Goal: Information Seeking & Learning: Learn about a topic

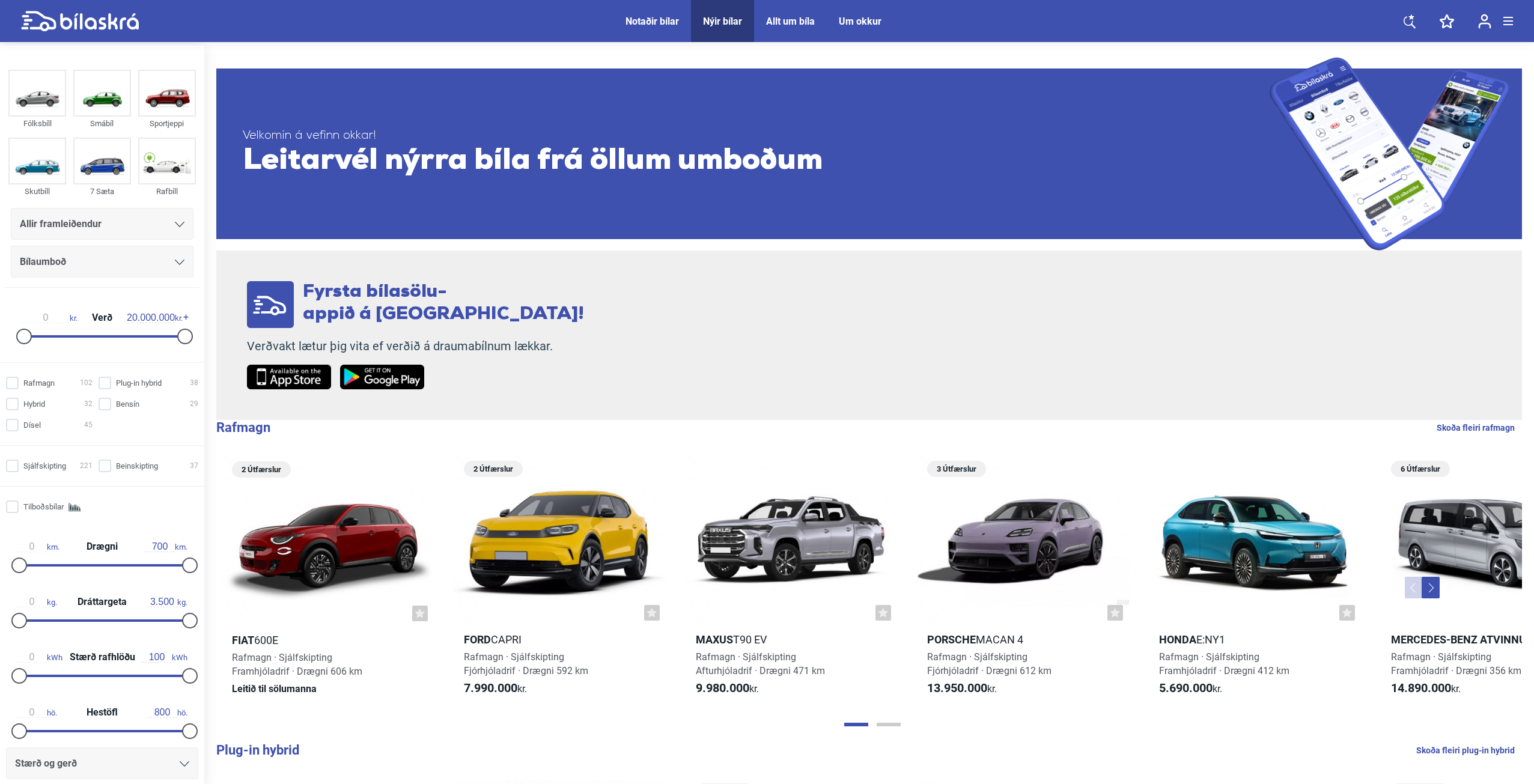
click at [125, 225] on div "Allir framleiðendur" at bounding box center [102, 224] width 165 height 17
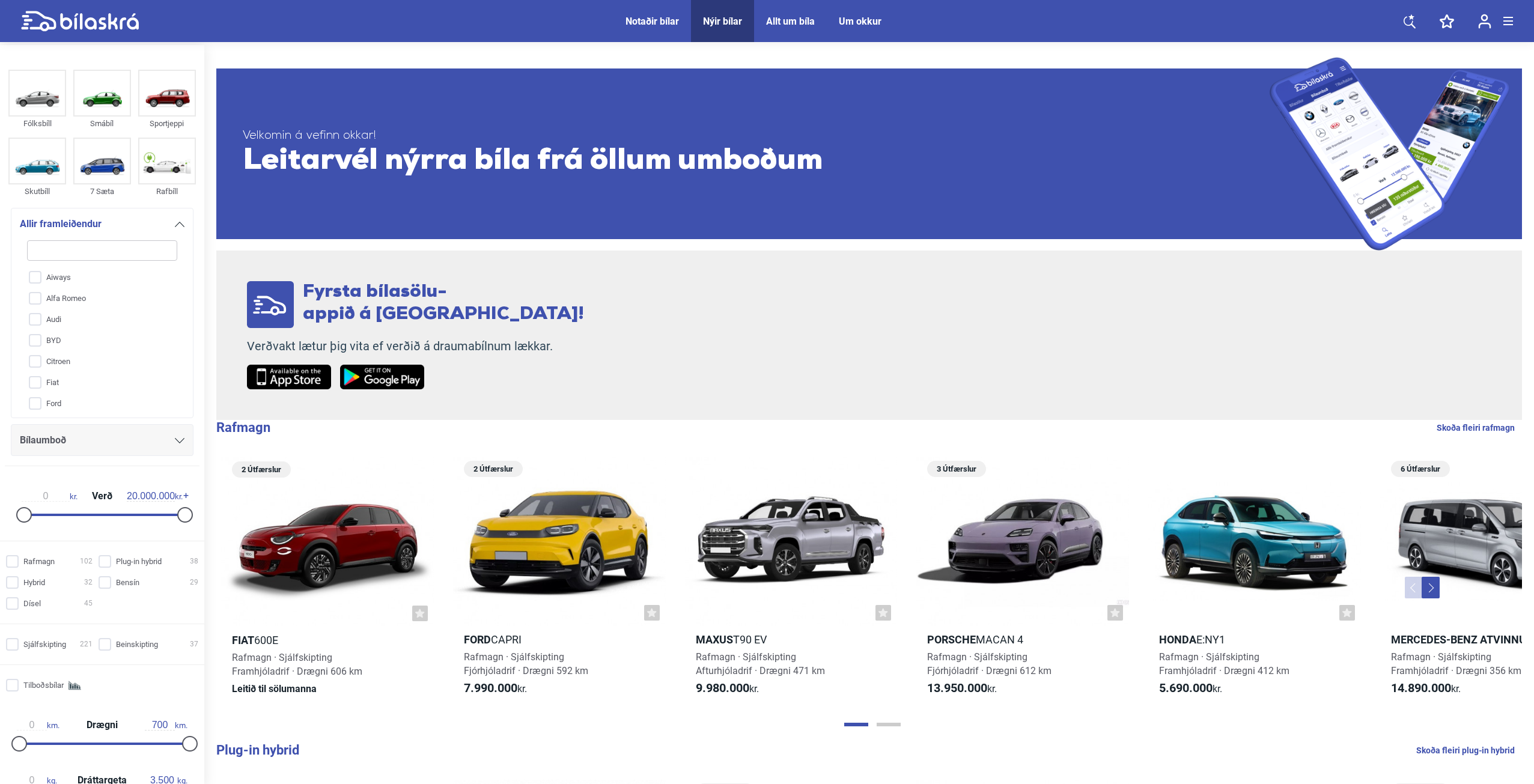
type input "p"
checkbox input "false"
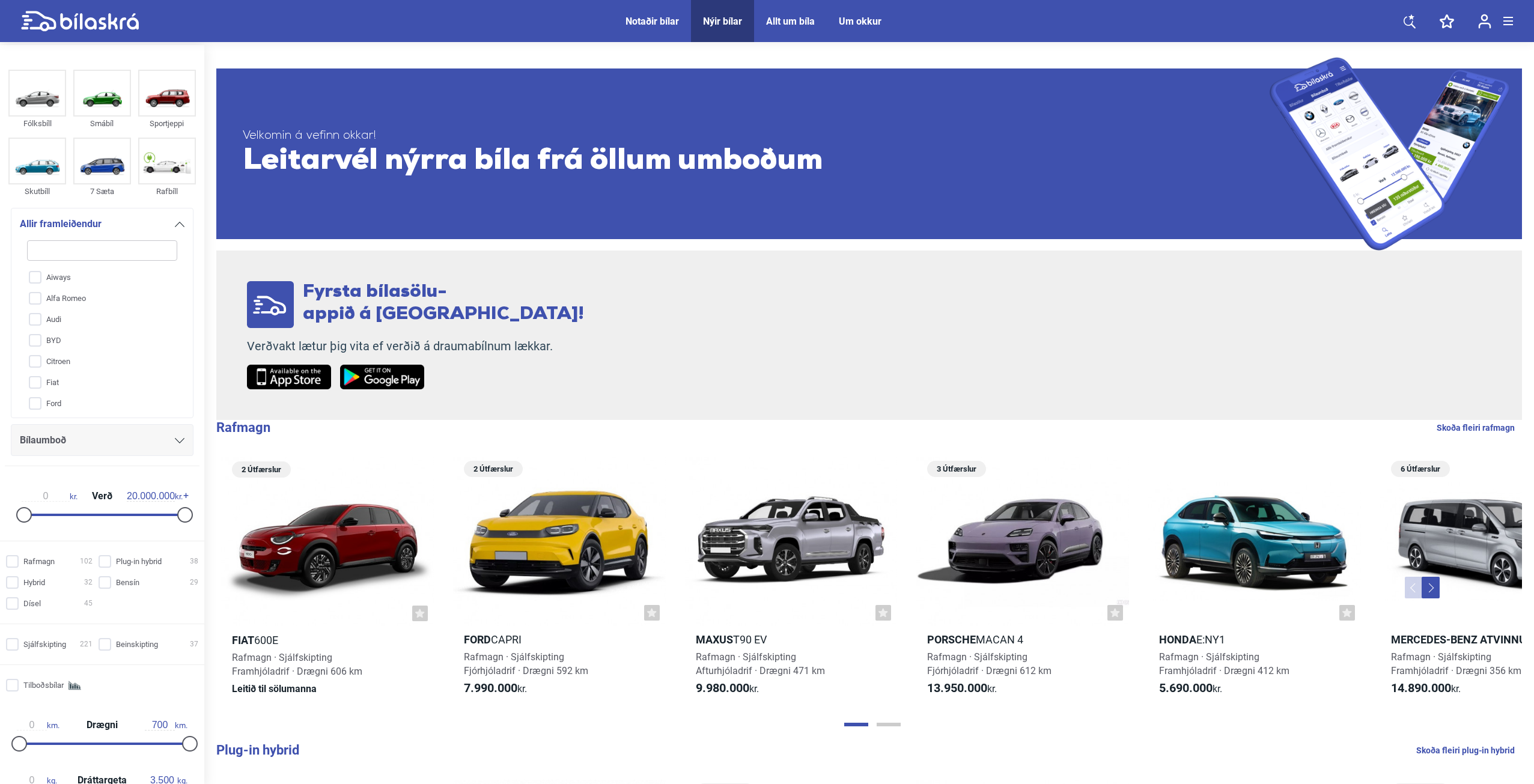
checkbox input "false"
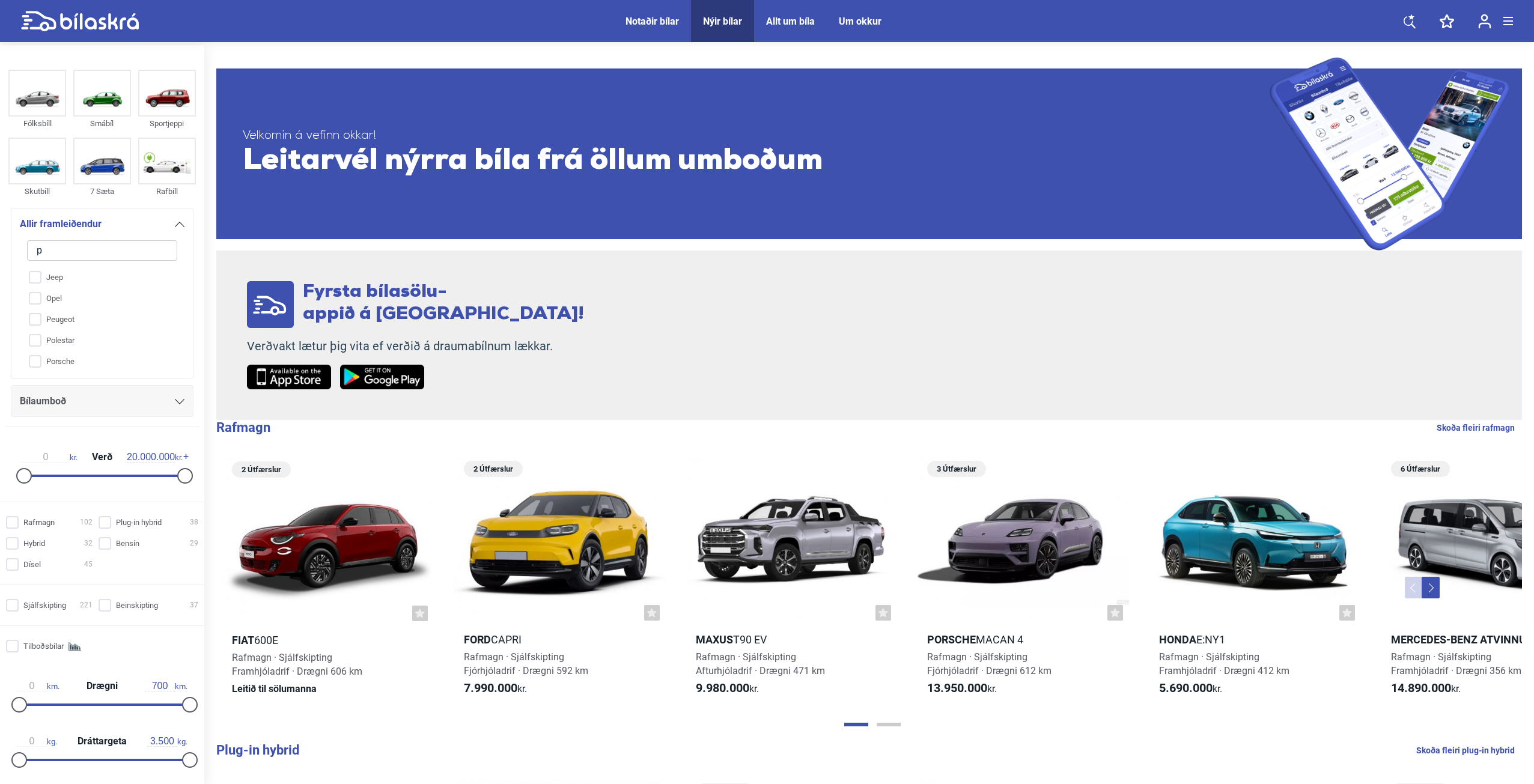
type input "po"
checkbox input "false"
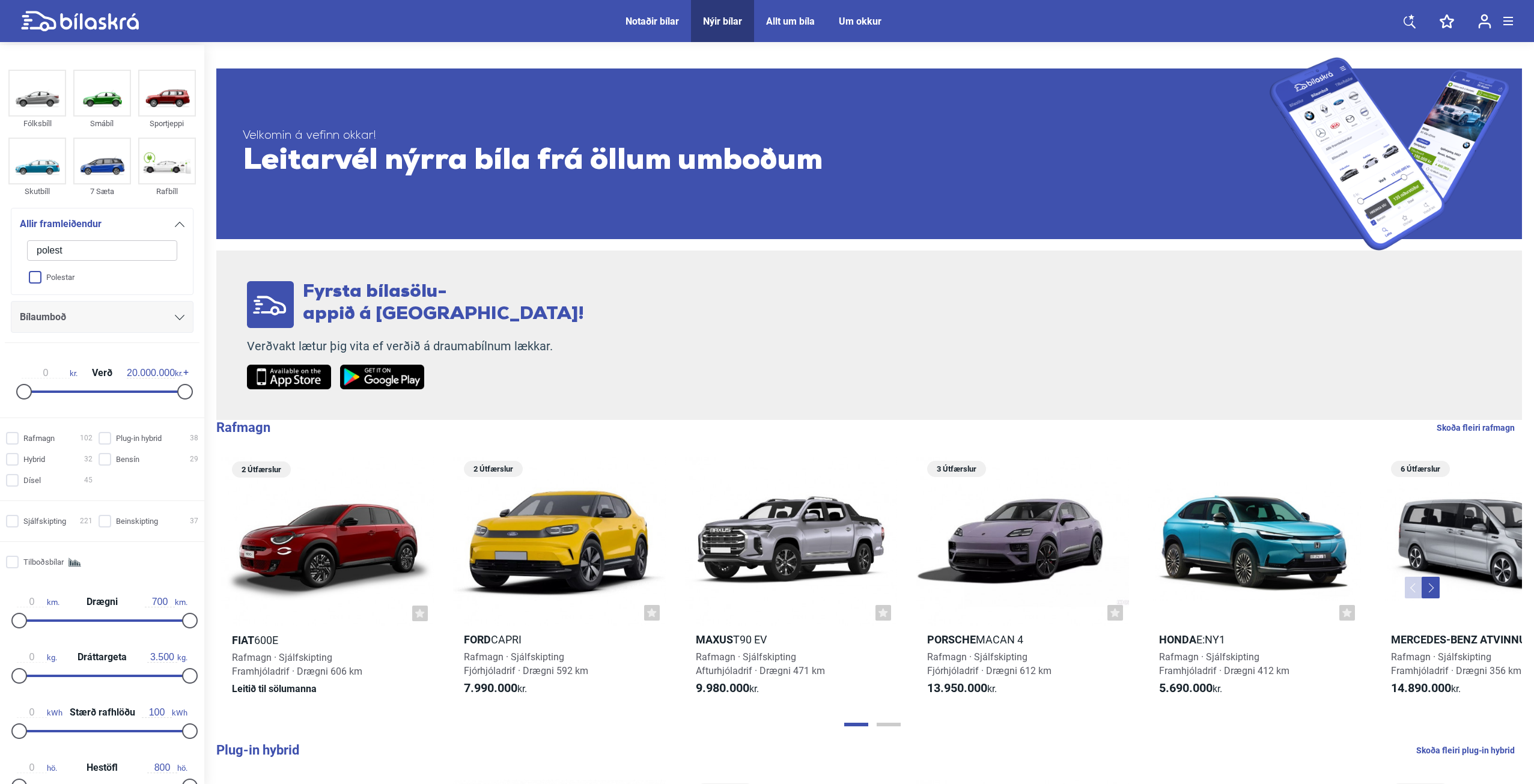
type input "polest"
click at [39, 279] on input "Polestar" at bounding box center [94, 277] width 152 height 21
checkbox input "true"
checkbox input "false"
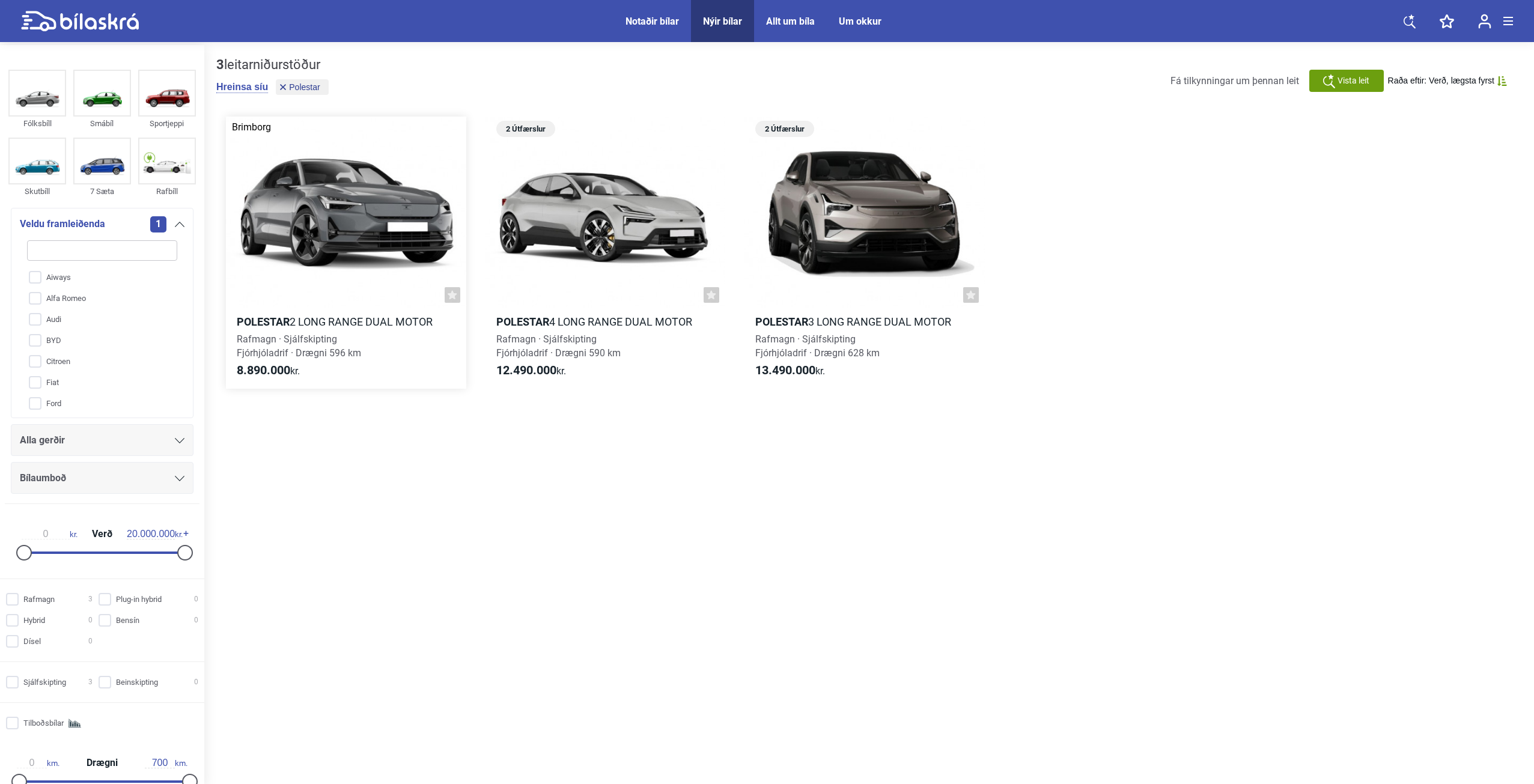
click at [328, 201] on div at bounding box center [346, 213] width 240 height 192
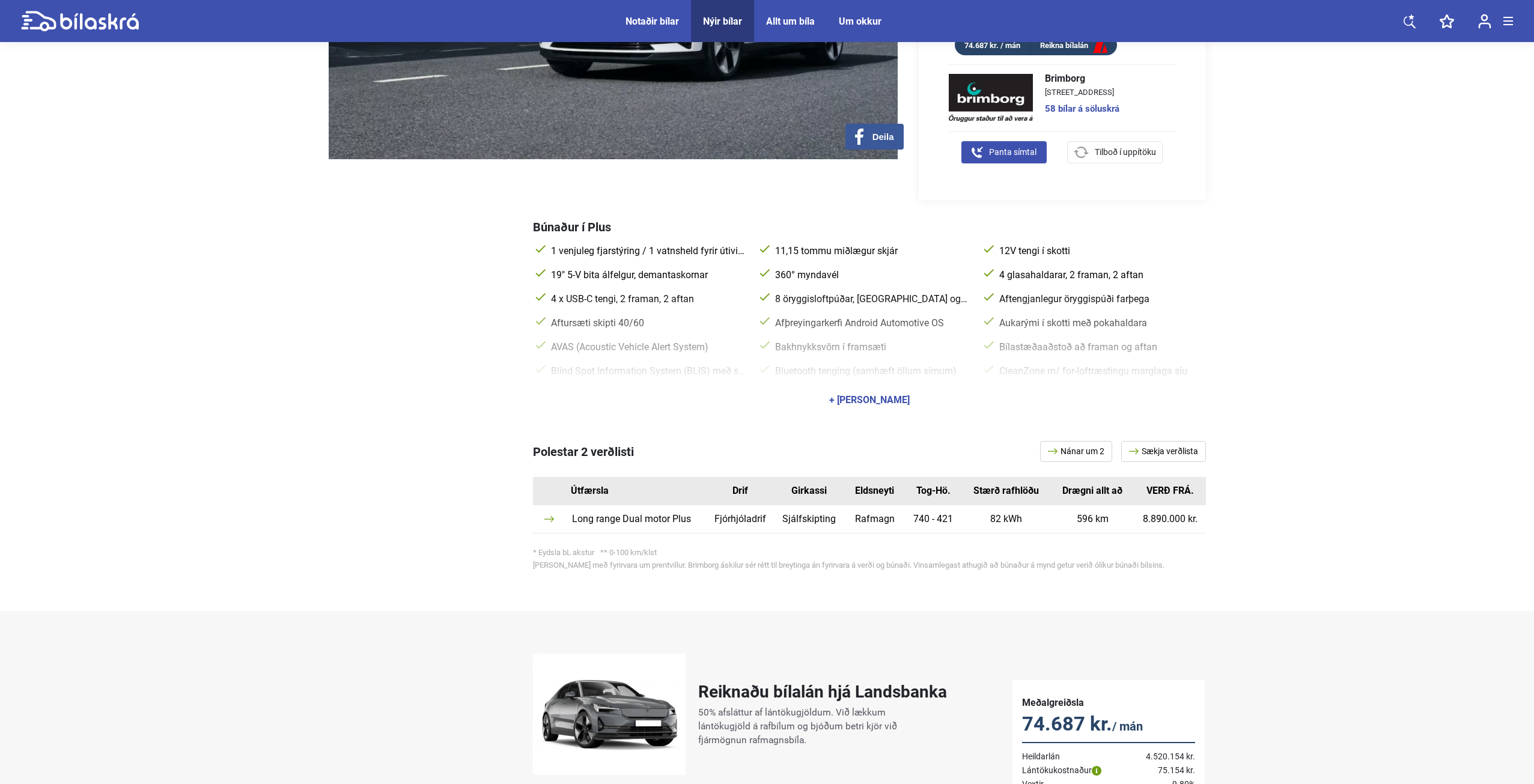
scroll to position [343, 0]
click at [851, 396] on div "+ [PERSON_NAME]" at bounding box center [869, 401] width 81 height 9
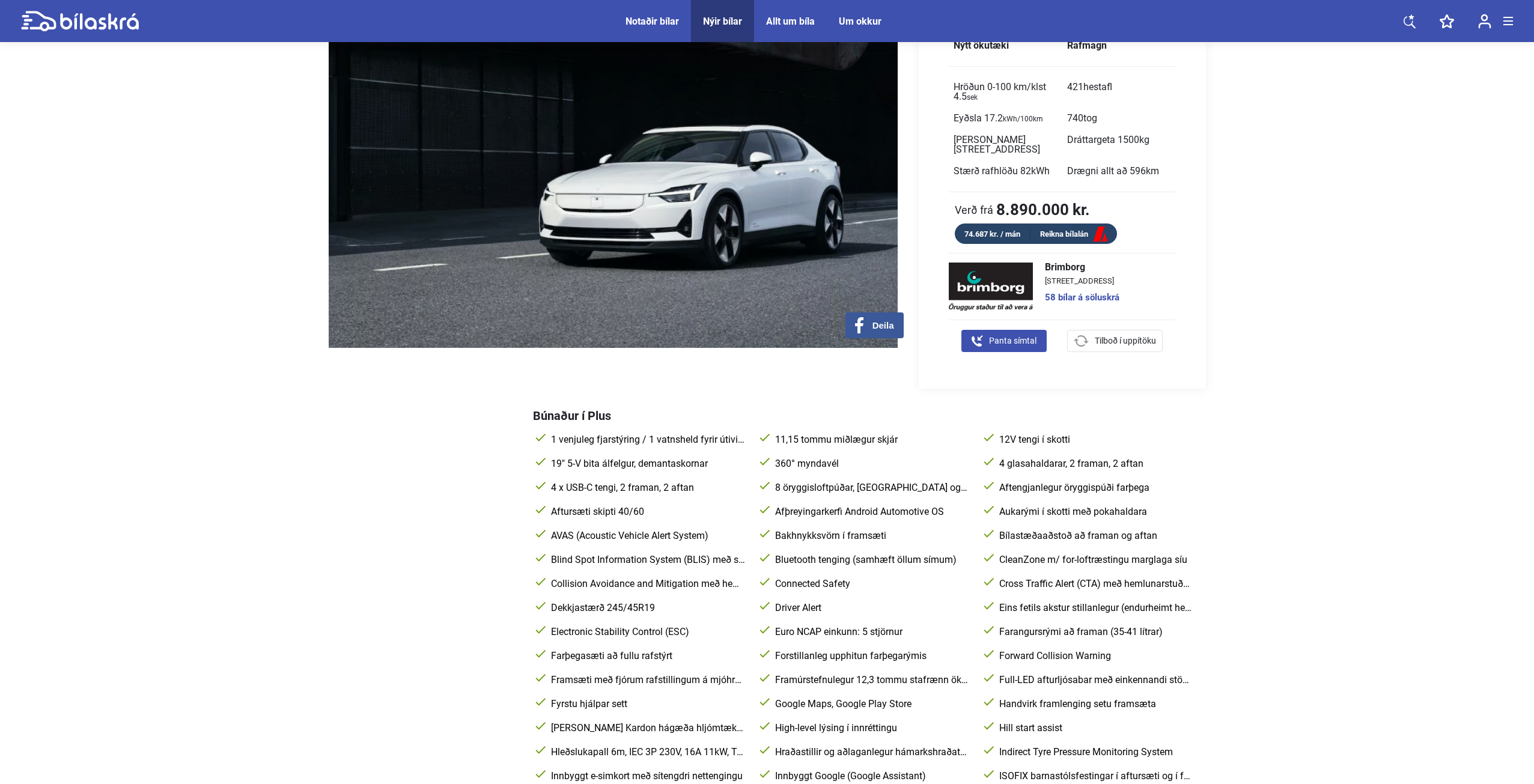
scroll to position [102, 0]
